Goal: Information Seeking & Learning: Learn about a topic

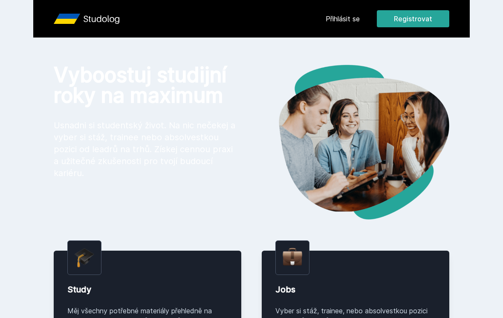
click at [345, 20] on link "Přihlásit se" at bounding box center [343, 19] width 34 height 10
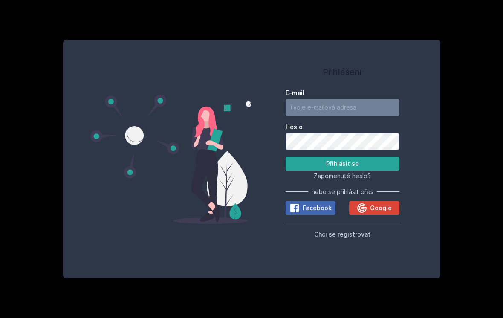
click at [348, 116] on input "E-mail" at bounding box center [343, 107] width 114 height 17
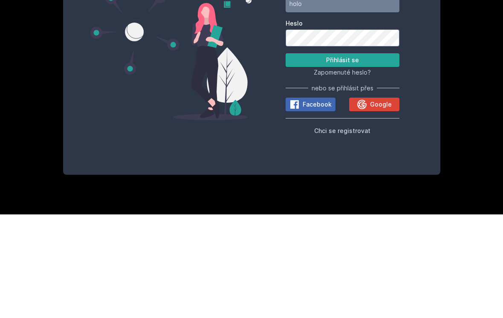
type input "holo"
click at [379, 204] on span "Google" at bounding box center [381, 208] width 22 height 9
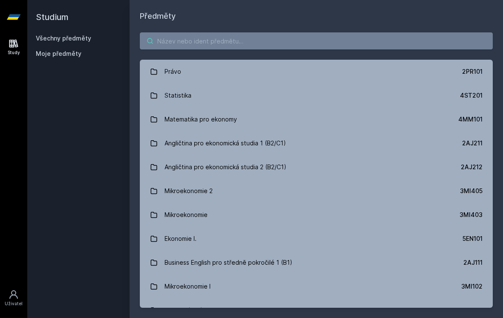
click at [387, 40] on input "search" at bounding box center [316, 40] width 353 height 17
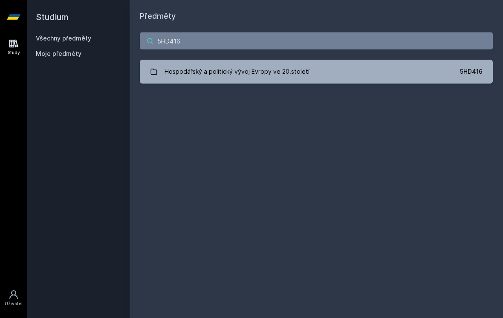
type input "5HD416"
click at [395, 64] on link "Hospodářský a politický vývoj Evropy ve 20.století 5HD416" at bounding box center [316, 72] width 353 height 24
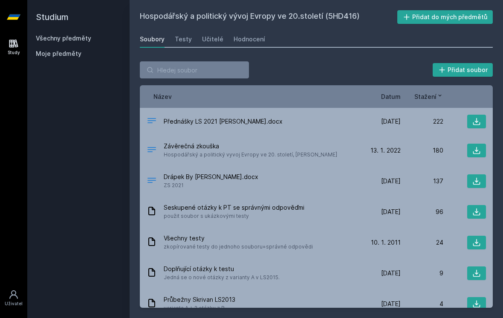
click at [478, 117] on icon at bounding box center [476, 121] width 9 height 9
